Goal: Task Accomplishment & Management: Manage account settings

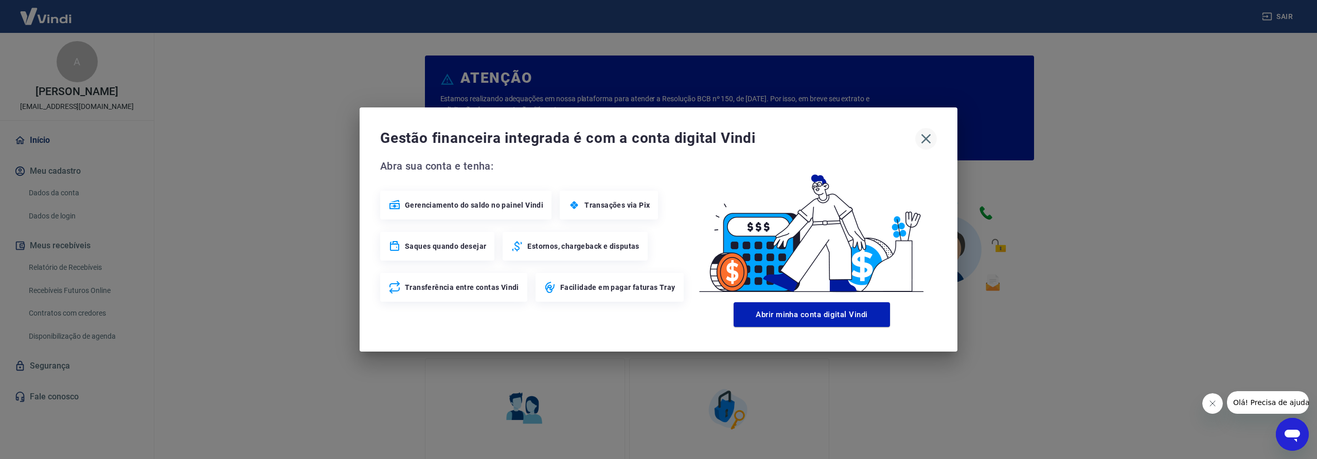
click at [928, 143] on icon "button" at bounding box center [925, 139] width 16 height 16
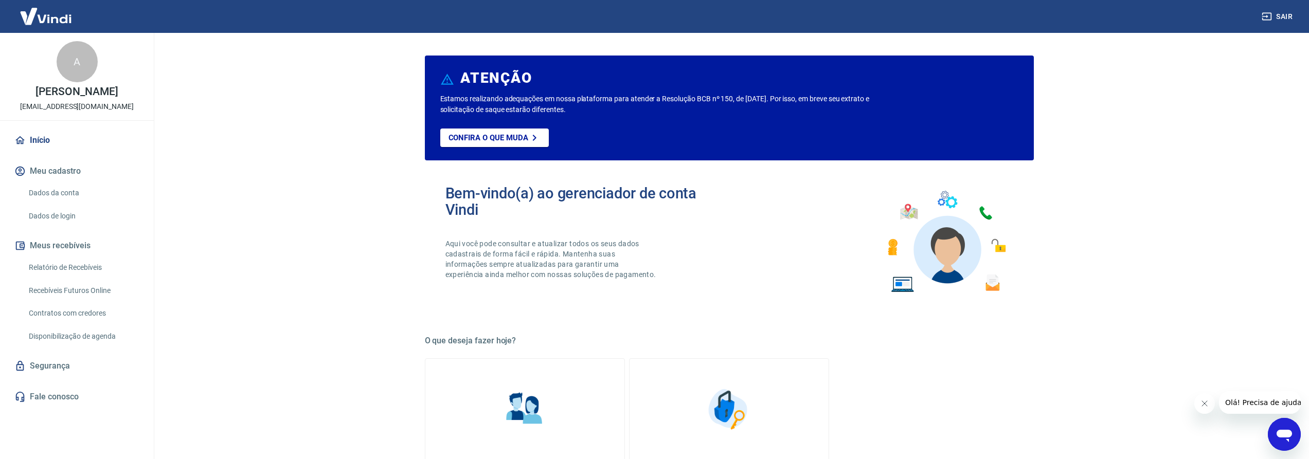
drag, startPoint x: 64, startPoint y: 264, endPoint x: 66, endPoint y: 281, distance: 16.6
click at [64, 264] on link "Relatório de Recebíveis" at bounding box center [83, 267] width 117 height 21
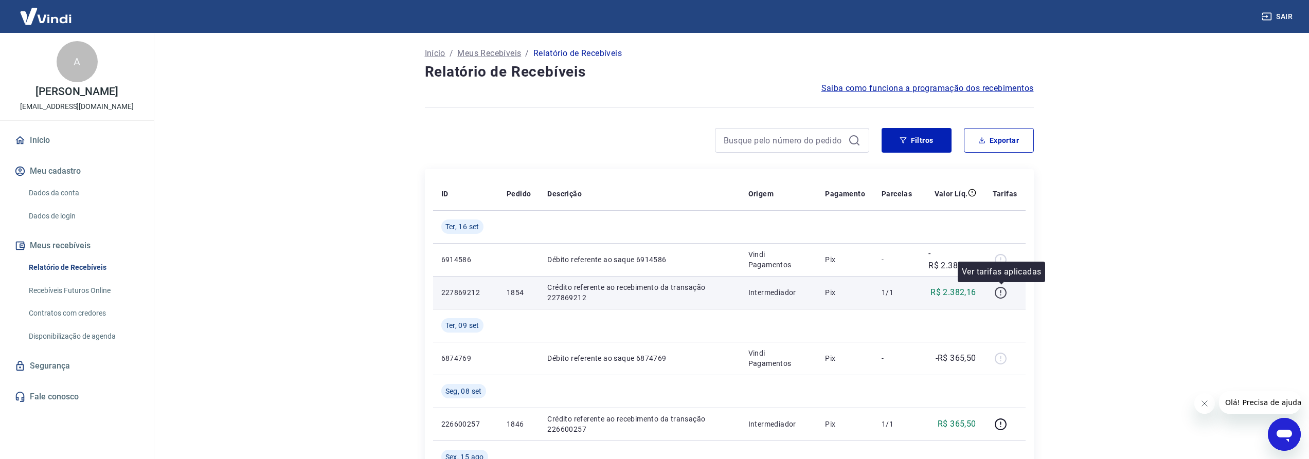
click at [1002, 296] on icon "button" at bounding box center [1000, 292] width 13 height 13
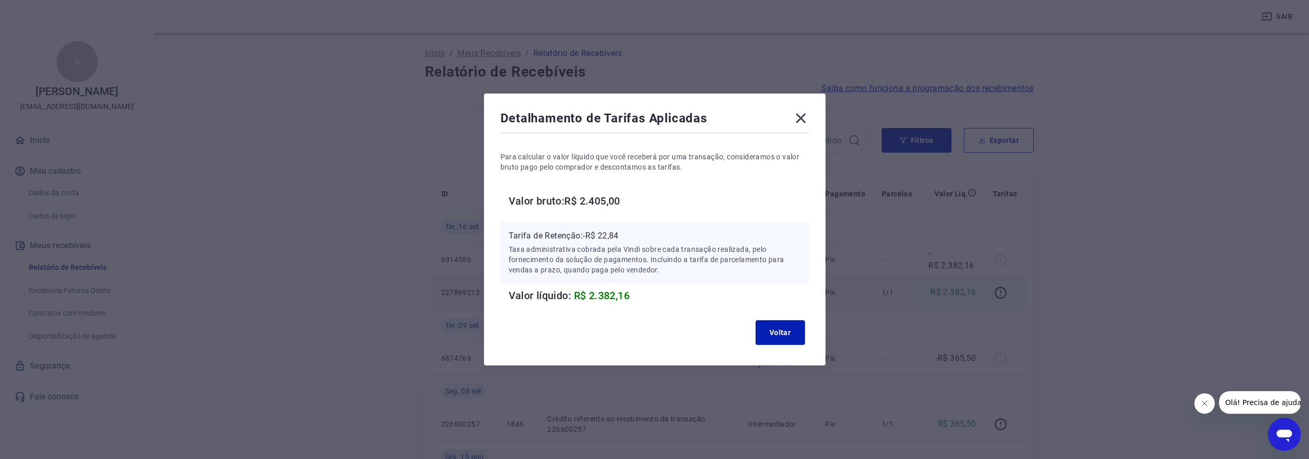
click at [803, 122] on icon at bounding box center [801, 118] width 16 height 16
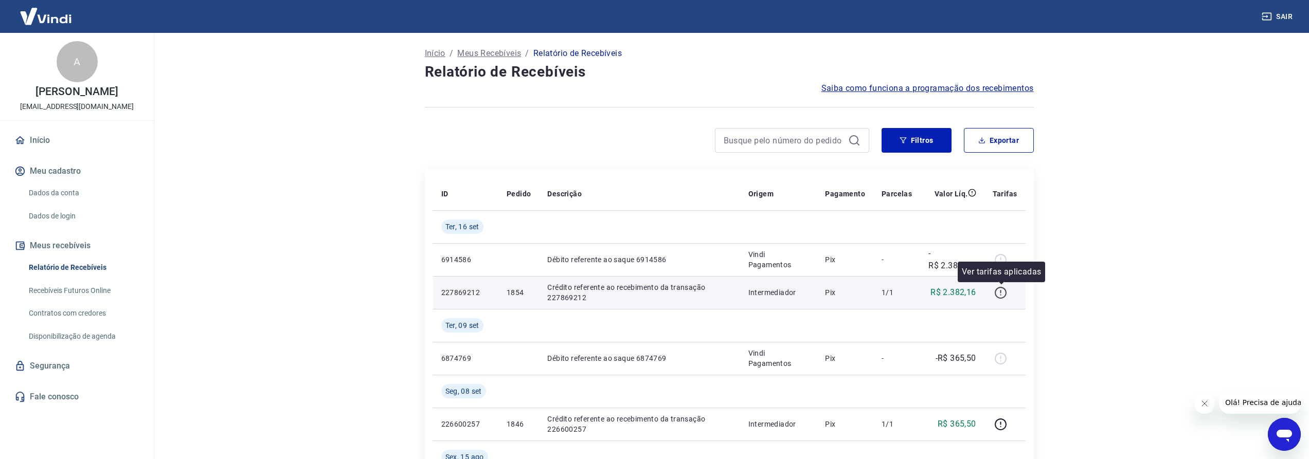
click at [996, 293] on icon "button" at bounding box center [1001, 293] width 12 height 12
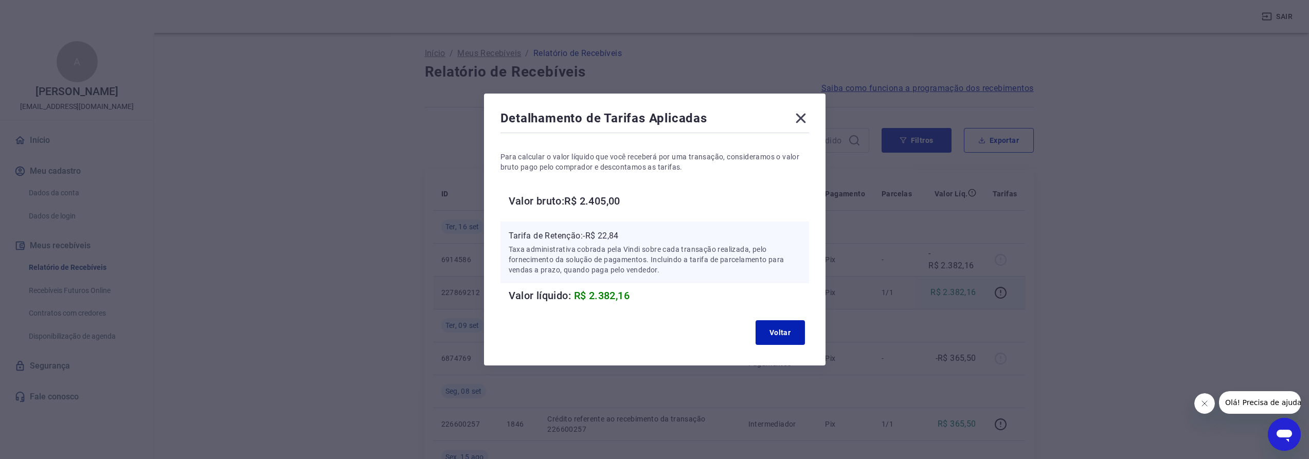
click at [976, 290] on div "Detalhamento de Tarifas Aplicadas Para calcular o valor líquido que você recebe…" at bounding box center [654, 229] width 1309 height 459
click at [802, 323] on button "Voltar" at bounding box center [779, 332] width 49 height 25
